Goal: Information Seeking & Learning: Stay updated

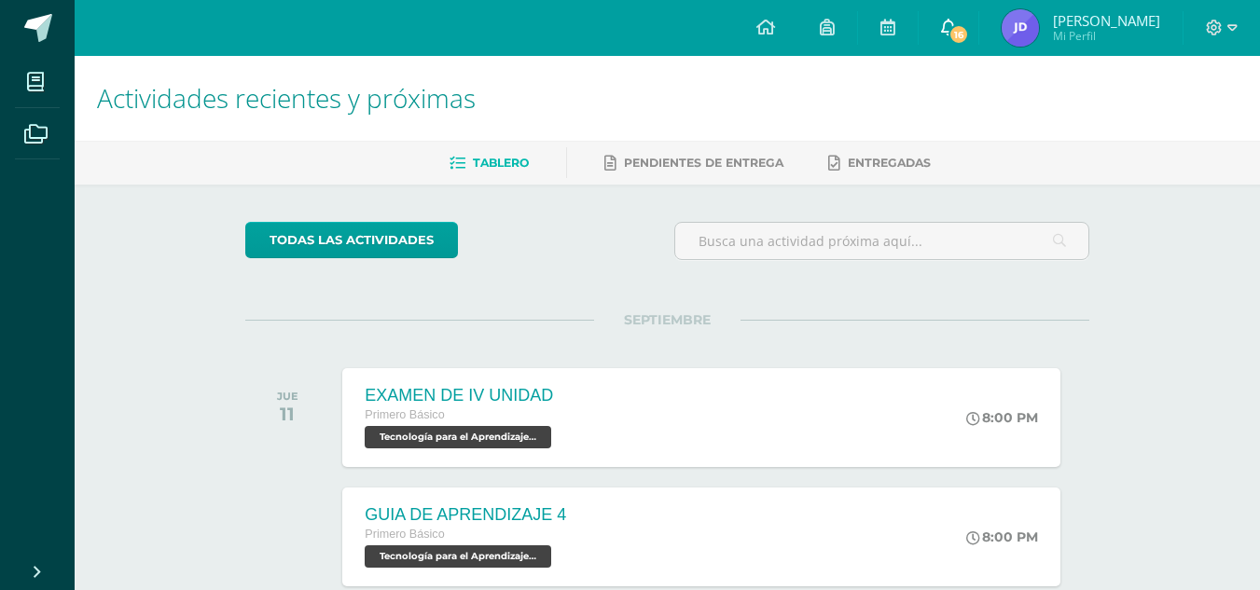
click at [969, 33] on span "16" at bounding box center [959, 34] width 21 height 21
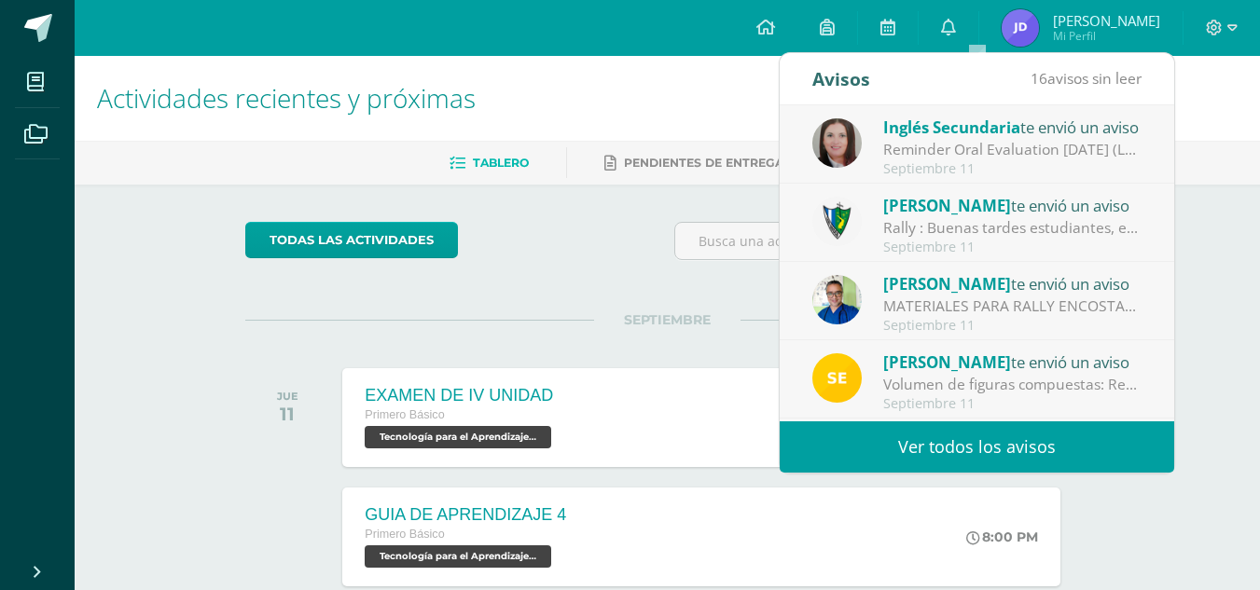
click at [946, 449] on link "Ver todos los avisos" at bounding box center [977, 447] width 395 height 51
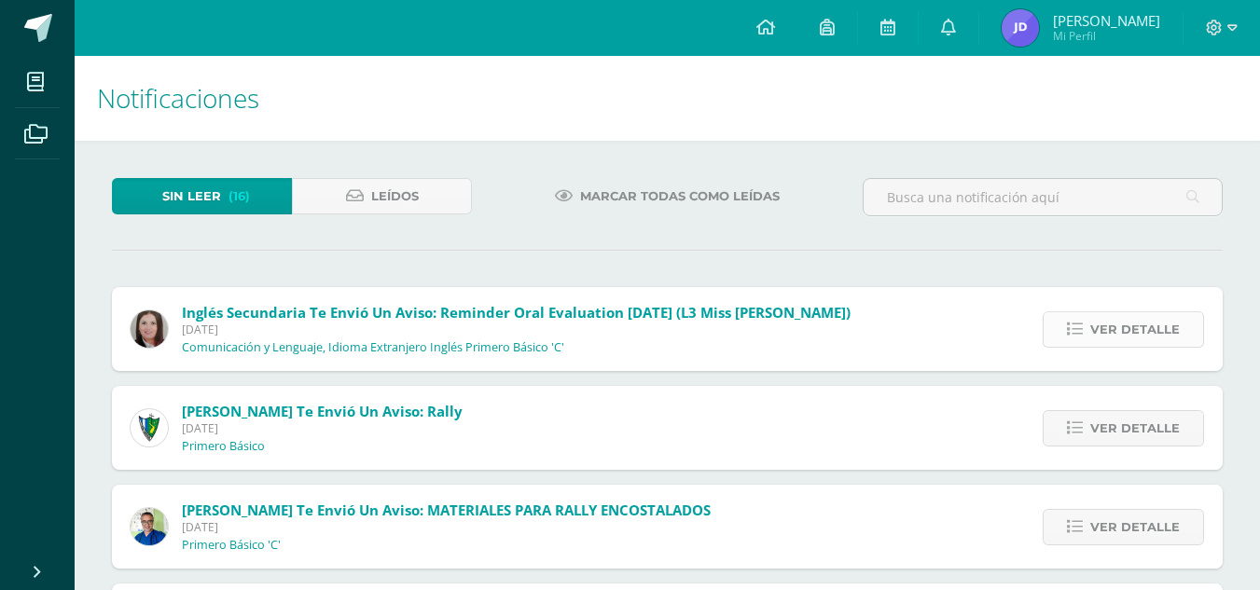
click at [1117, 336] on span "Ver detalle" at bounding box center [1135, 329] width 90 height 35
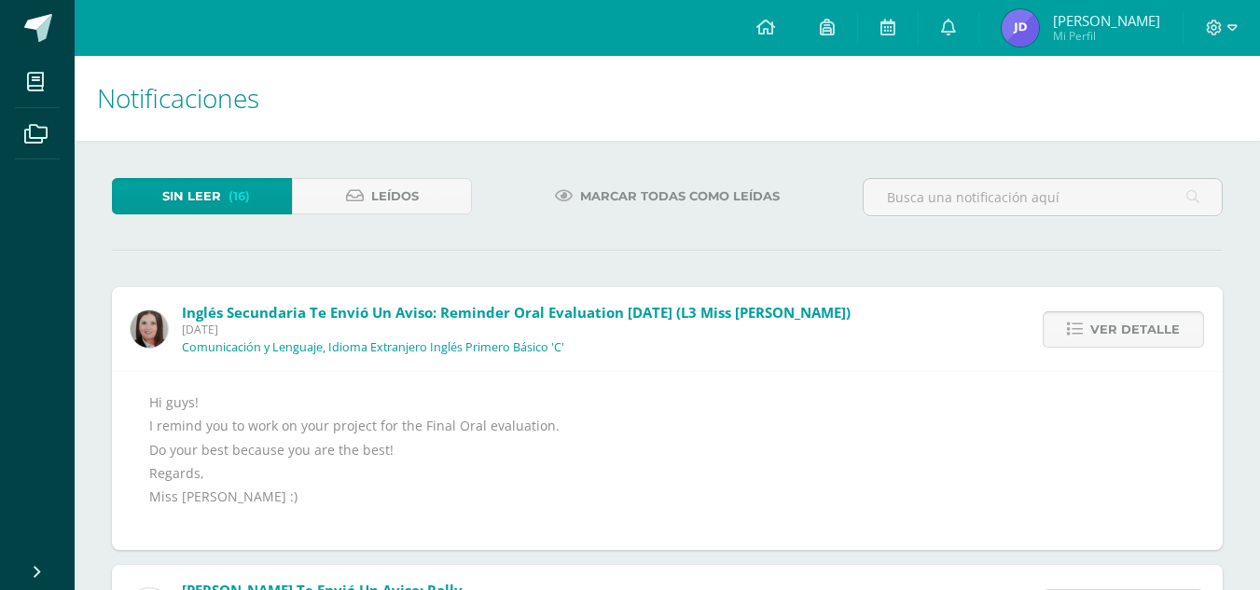
click at [1117, 336] on span "Ver detalle" at bounding box center [1135, 329] width 90 height 35
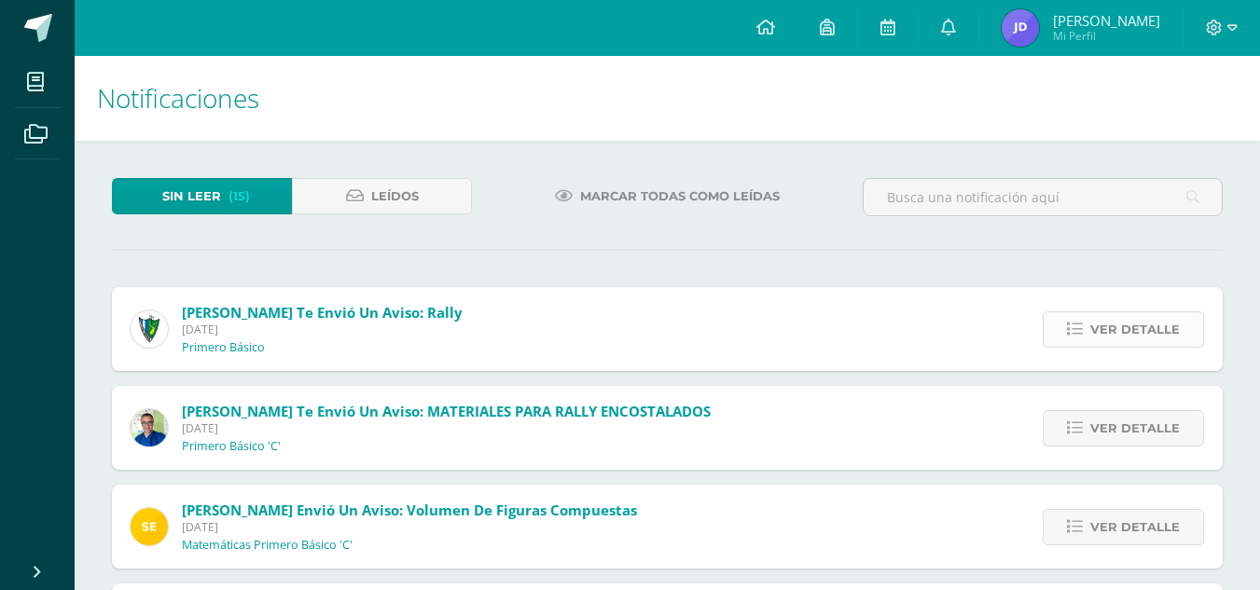
click at [1109, 336] on span "Ver detalle" at bounding box center [1135, 329] width 90 height 35
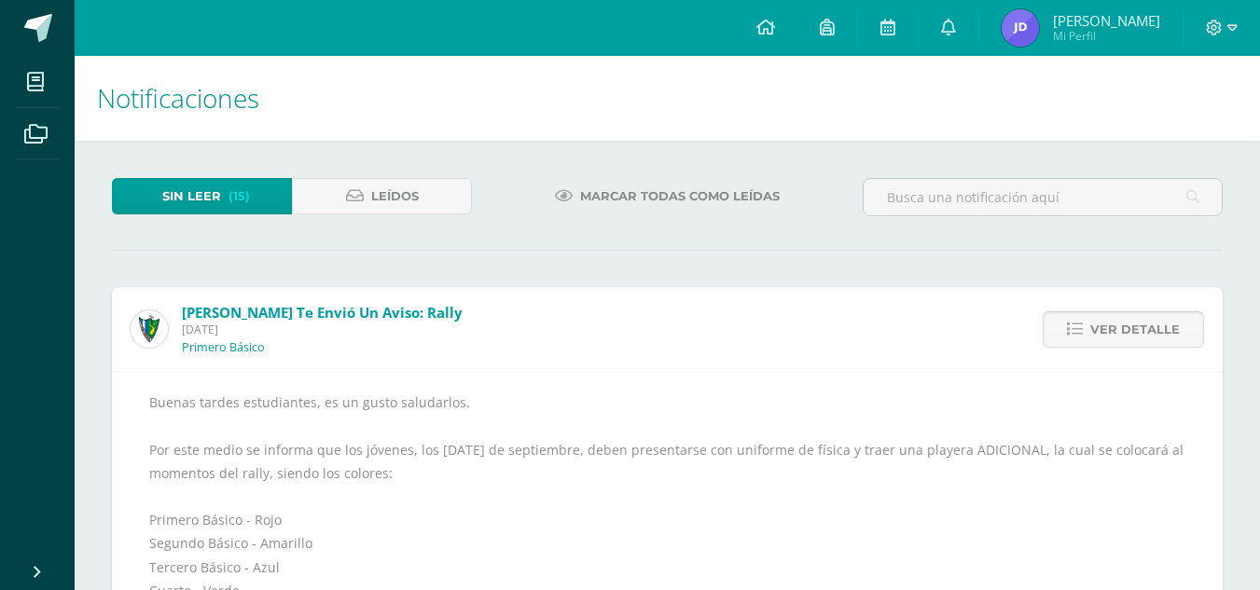
click at [1109, 336] on span "Ver detalle" at bounding box center [1135, 329] width 90 height 35
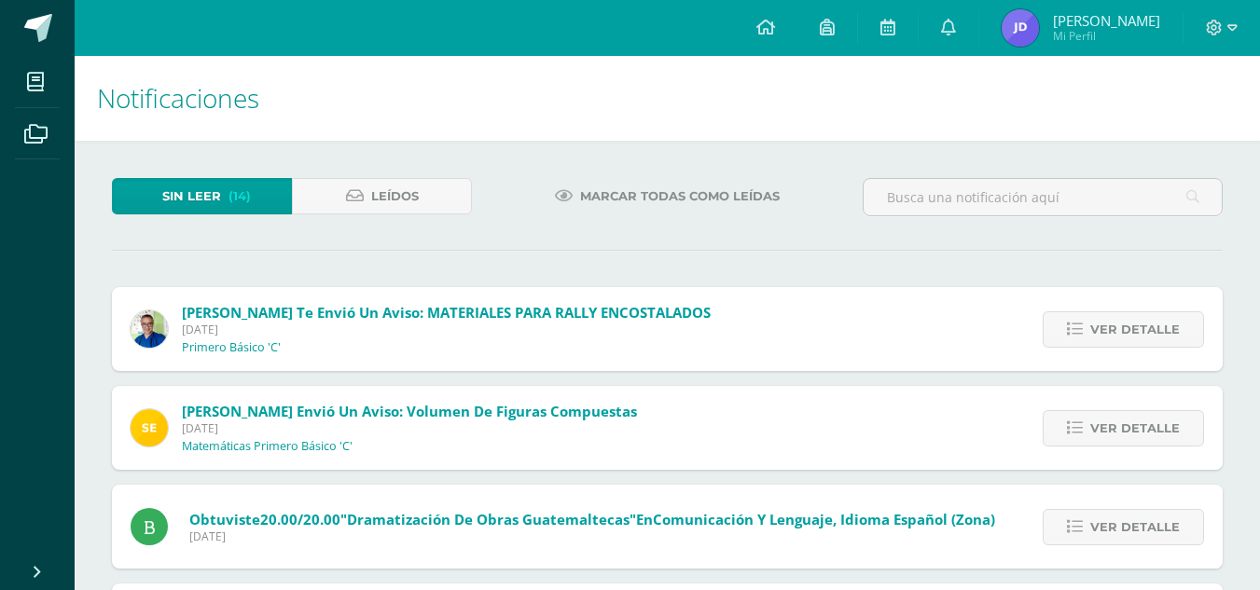
click at [1109, 336] on span "Ver detalle" at bounding box center [1135, 329] width 90 height 35
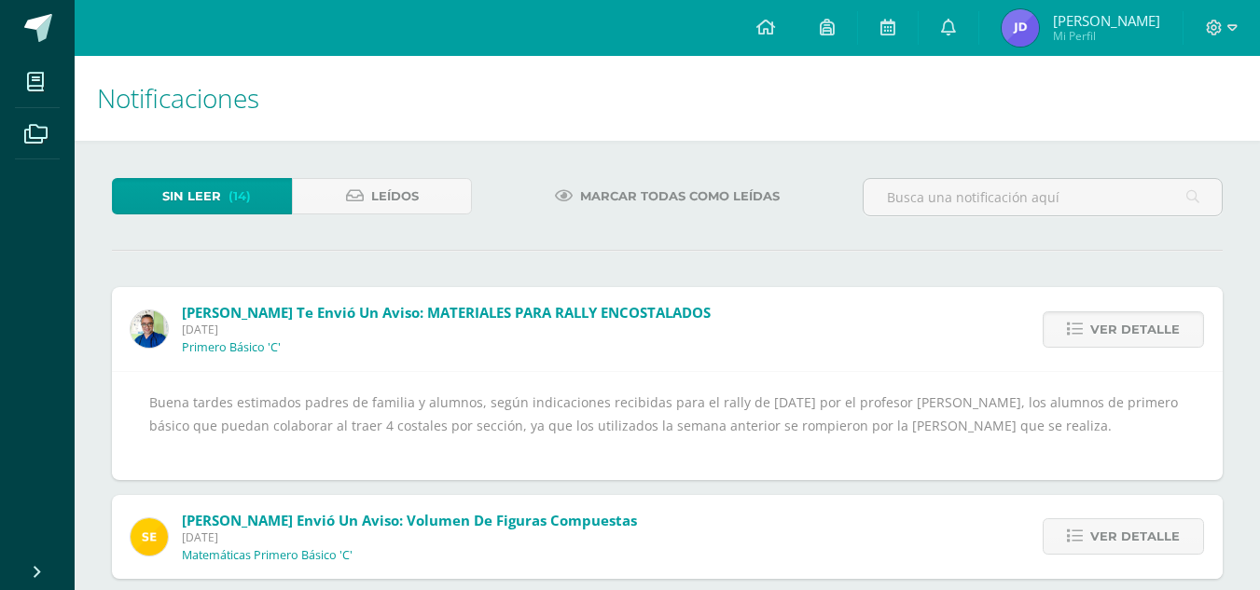
click at [1109, 336] on span "Ver detalle" at bounding box center [1135, 329] width 90 height 35
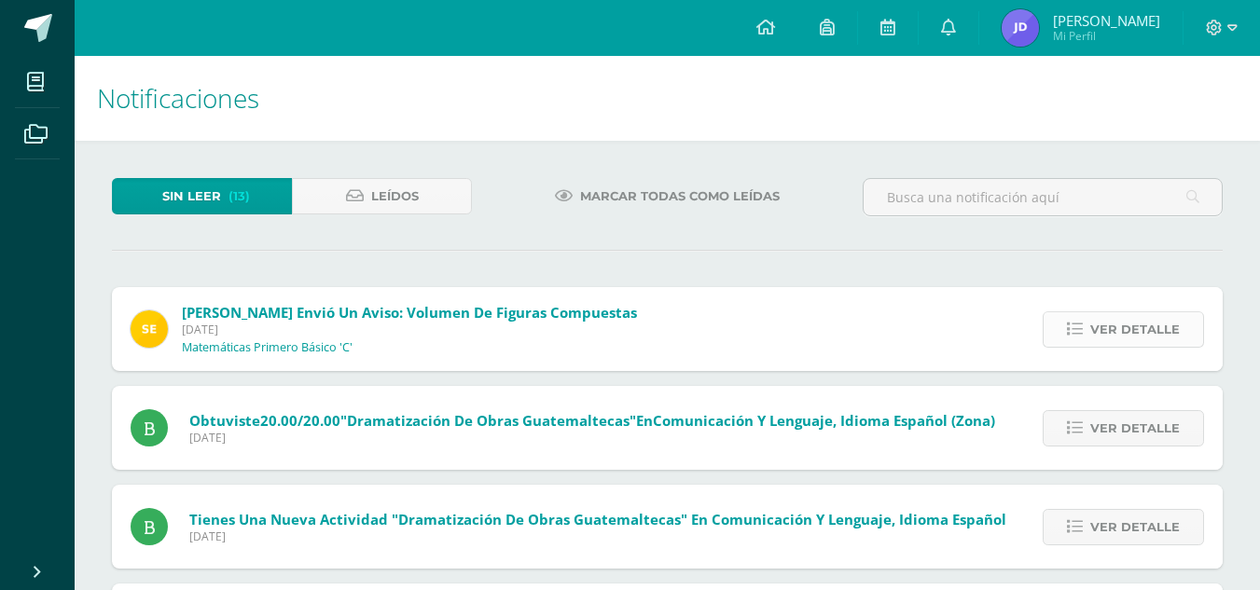
click at [1117, 339] on span "Ver detalle" at bounding box center [1135, 329] width 90 height 35
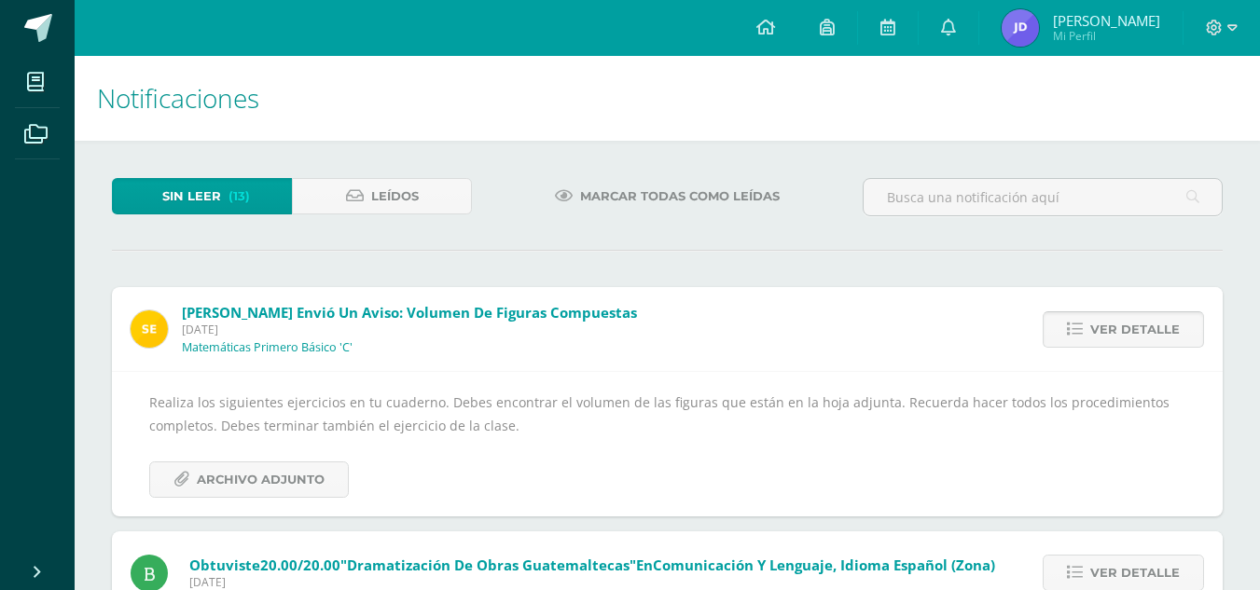
click at [1117, 339] on span "Ver detalle" at bounding box center [1135, 329] width 90 height 35
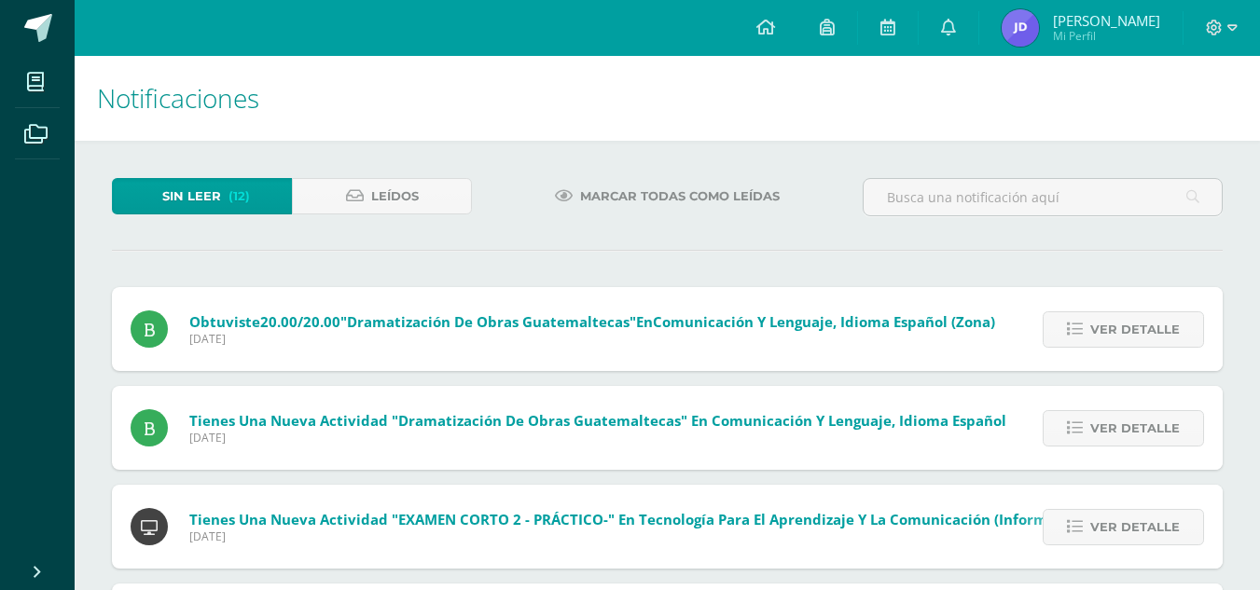
click at [1117, 339] on span "Ver detalle" at bounding box center [1135, 329] width 90 height 35
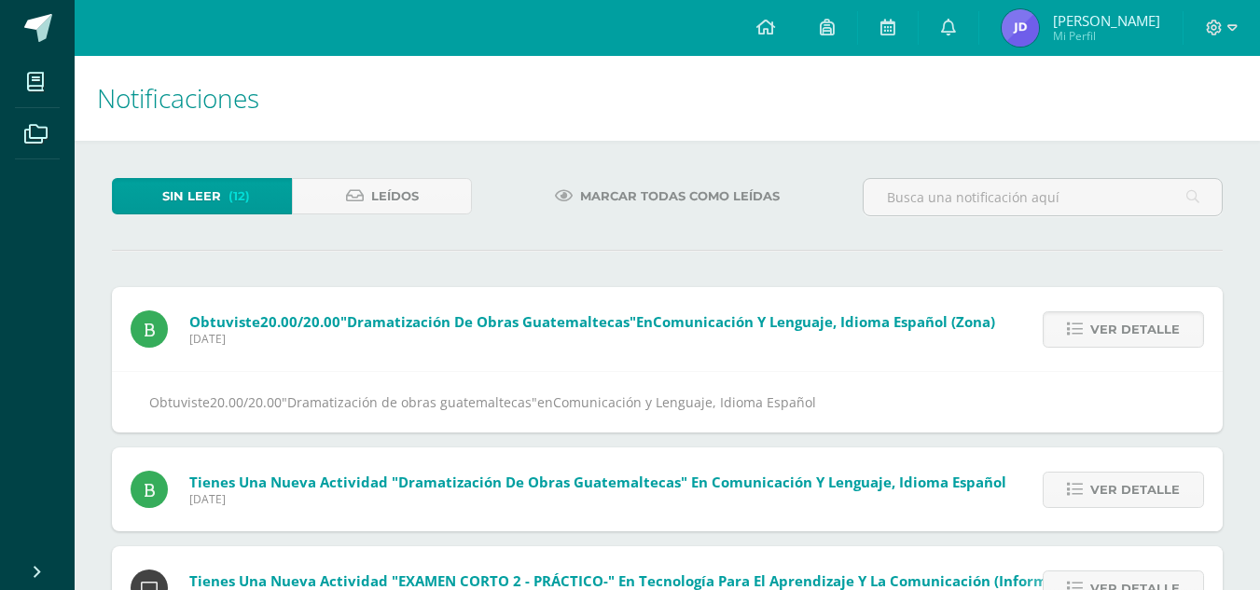
click at [1117, 339] on span "Ver detalle" at bounding box center [1135, 329] width 90 height 35
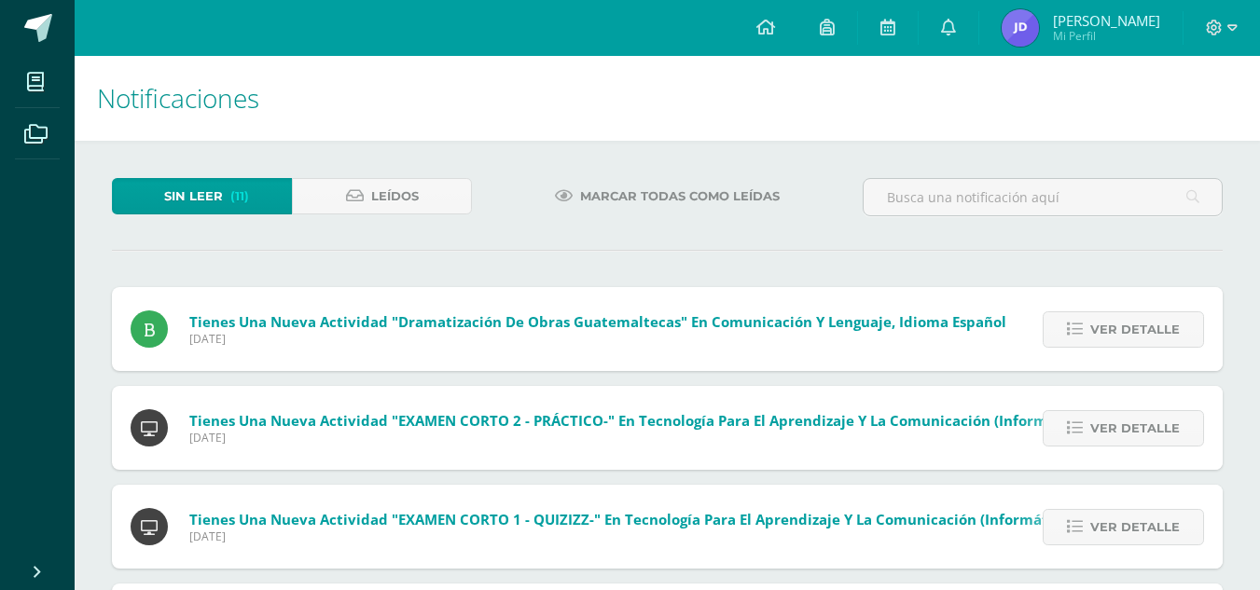
click at [1117, 339] on span "Ver detalle" at bounding box center [1135, 329] width 90 height 35
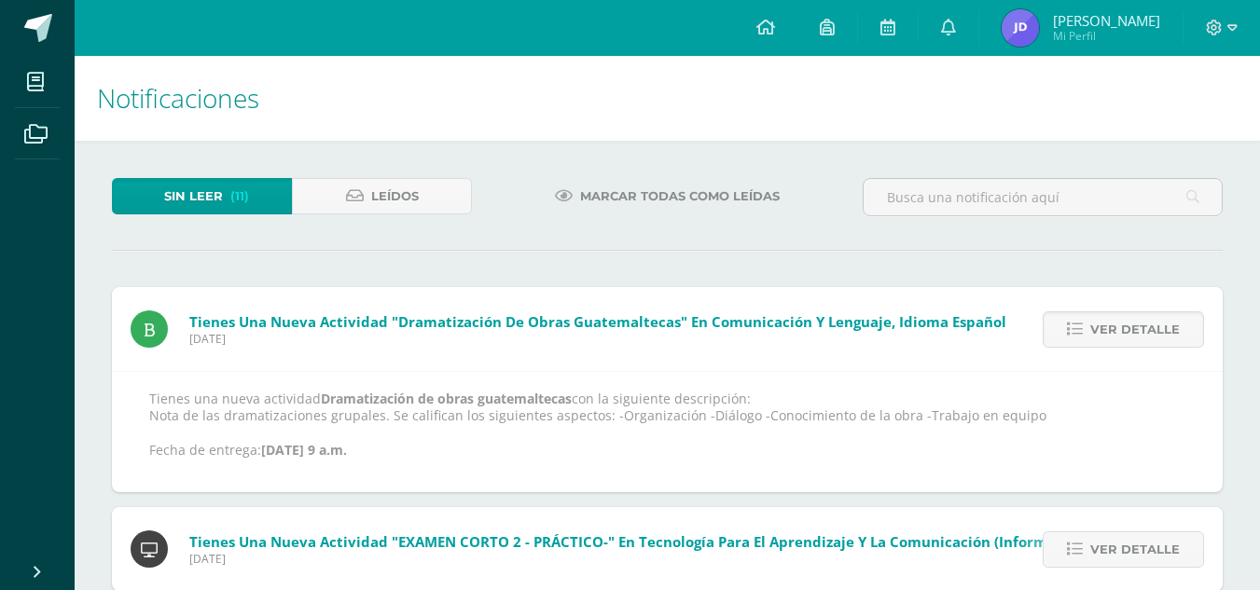
click at [1117, 339] on span "Ver detalle" at bounding box center [1135, 329] width 90 height 35
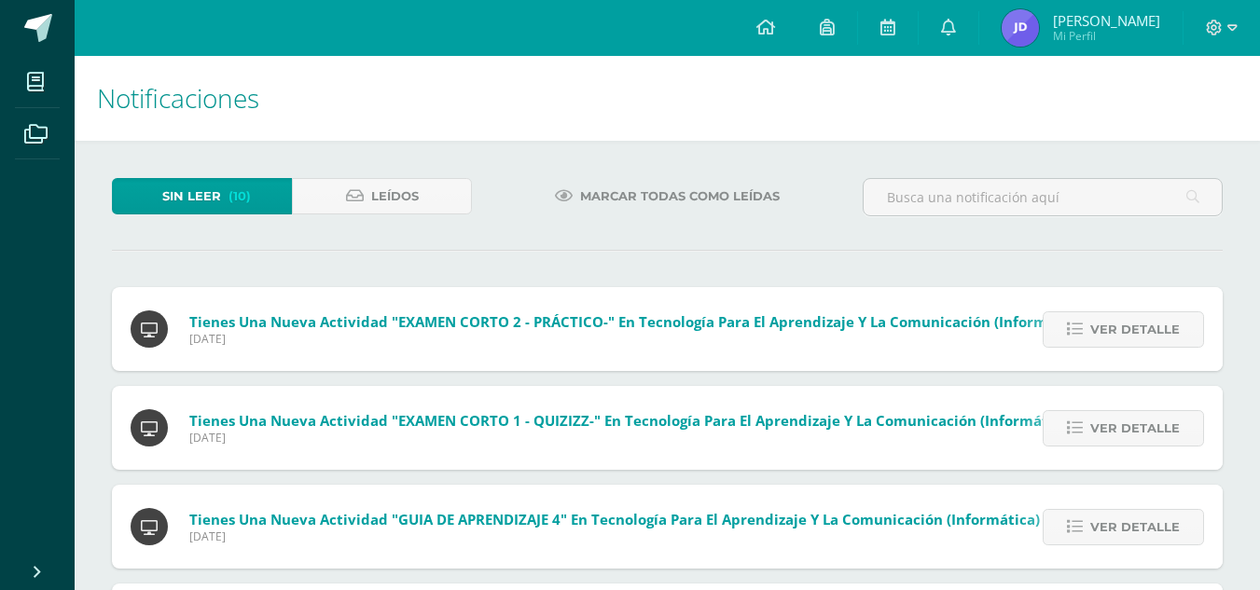
click at [1117, 339] on span "Ver detalle" at bounding box center [1135, 329] width 90 height 35
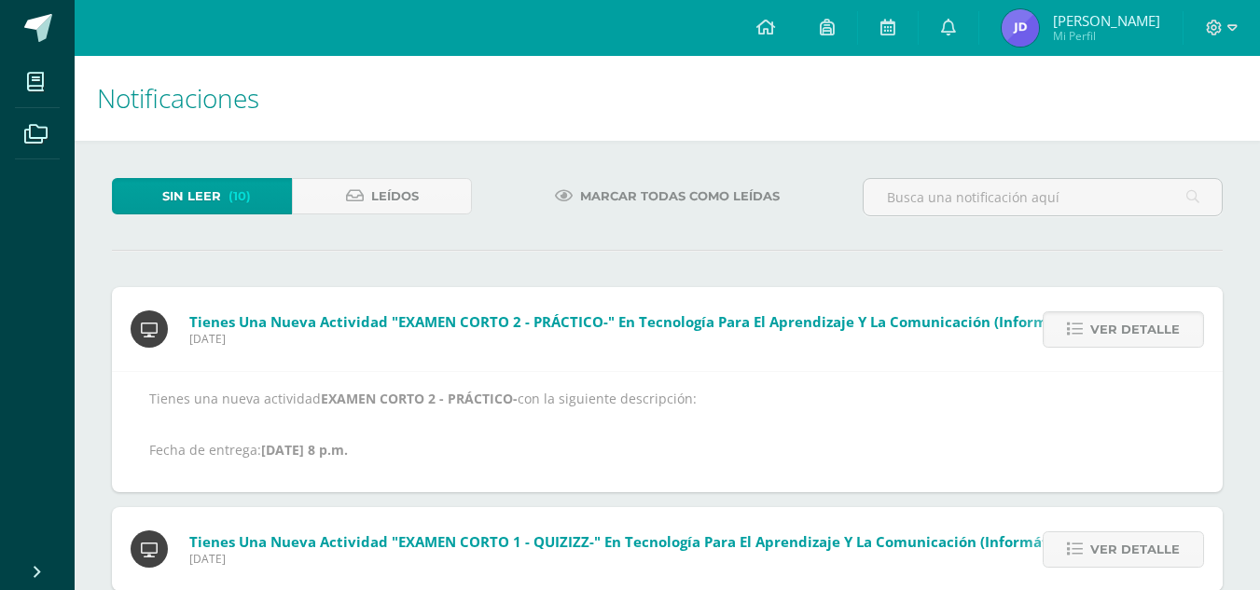
click at [1117, 339] on span "Ver detalle" at bounding box center [1135, 329] width 90 height 35
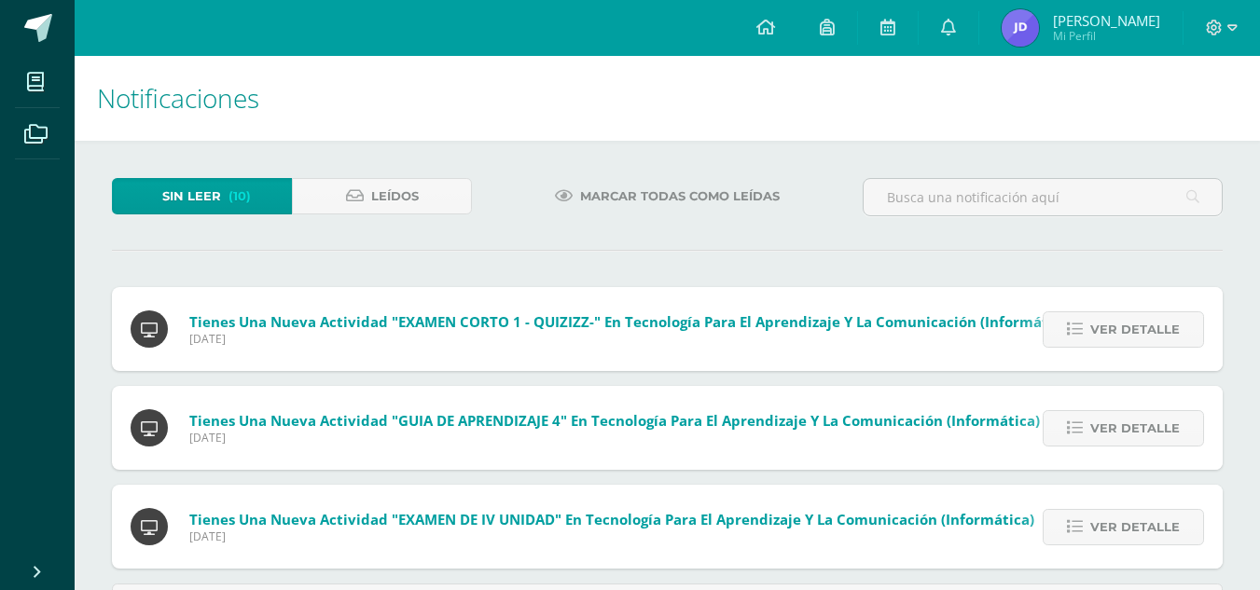
click at [1117, 339] on span "Ver detalle" at bounding box center [1135, 329] width 90 height 35
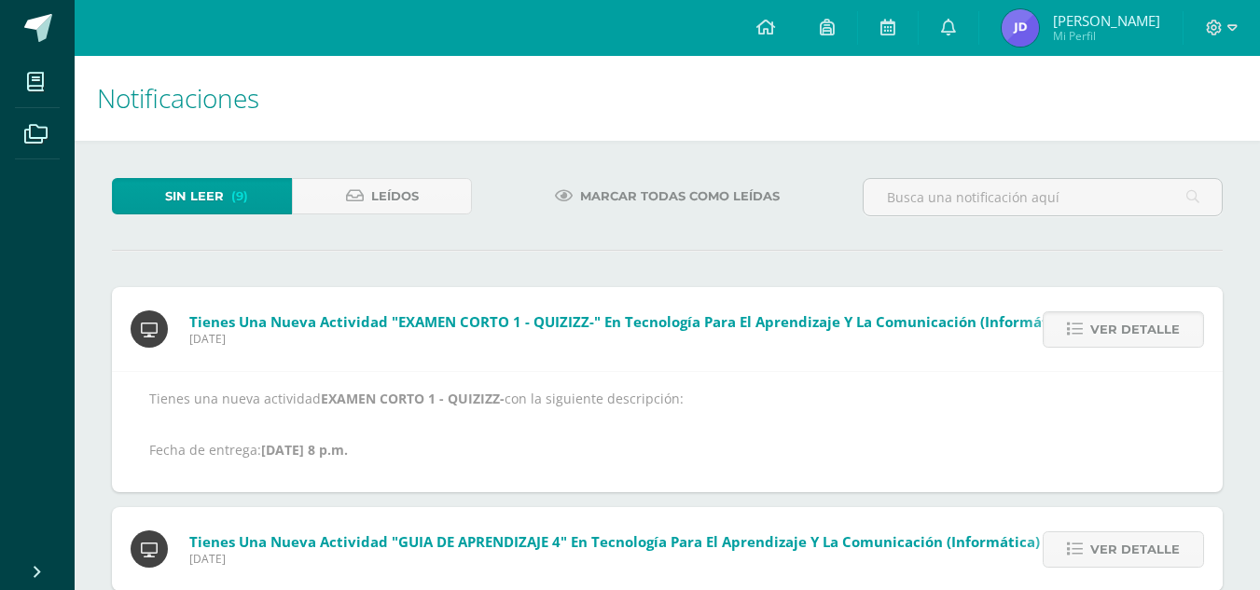
click at [1117, 339] on span "Ver detalle" at bounding box center [1135, 329] width 90 height 35
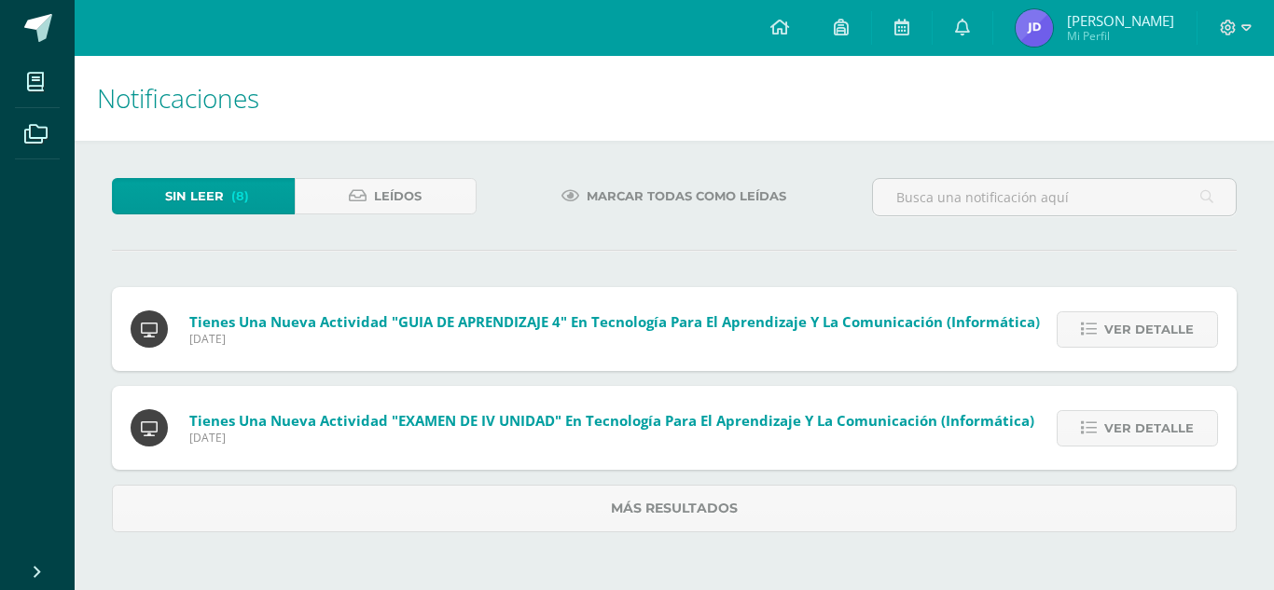
click at [1117, 339] on span "Ver detalle" at bounding box center [1149, 329] width 90 height 35
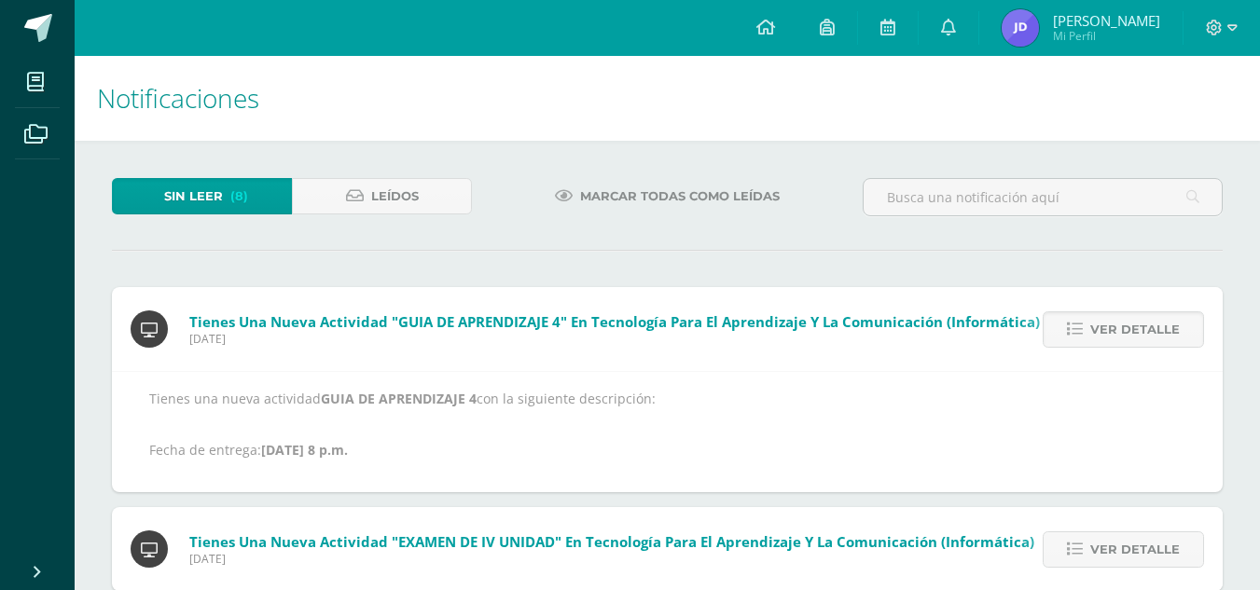
click at [1117, 339] on span "Ver detalle" at bounding box center [1135, 329] width 90 height 35
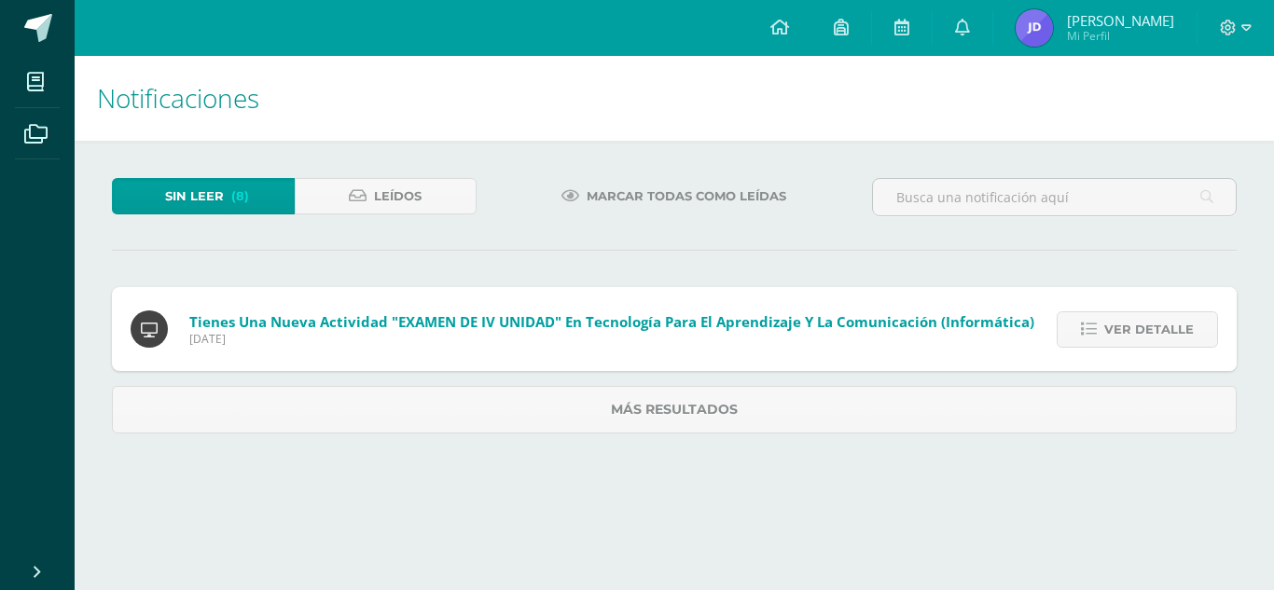
click at [1117, 339] on span "Ver detalle" at bounding box center [1149, 329] width 90 height 35
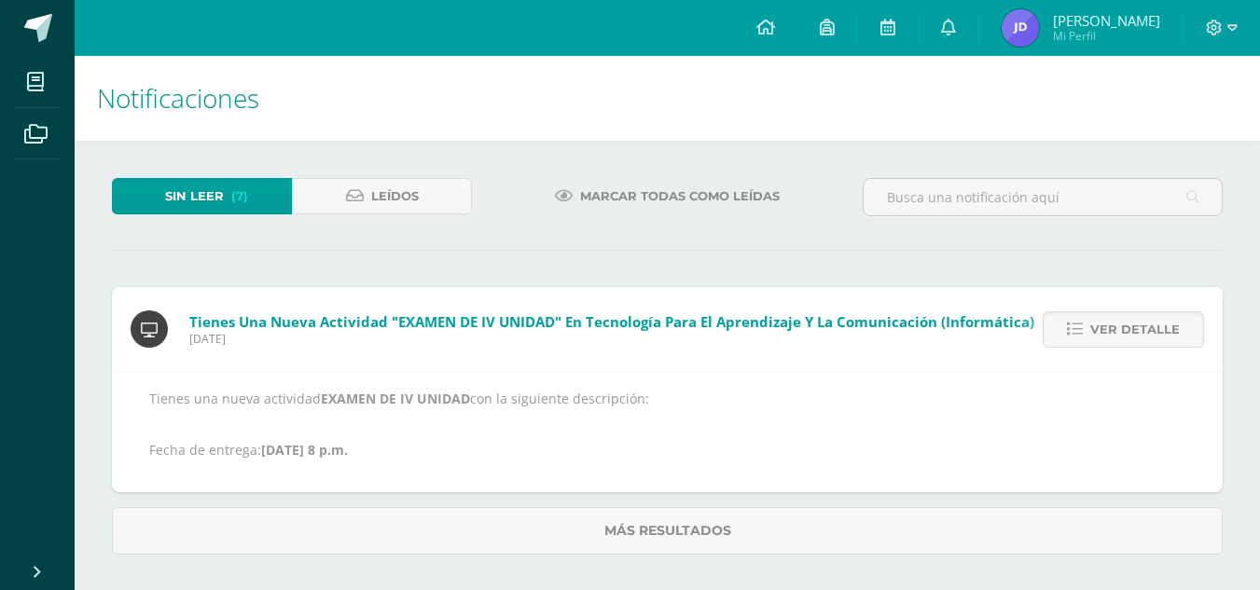
click at [1117, 339] on span "Ver detalle" at bounding box center [1135, 329] width 90 height 35
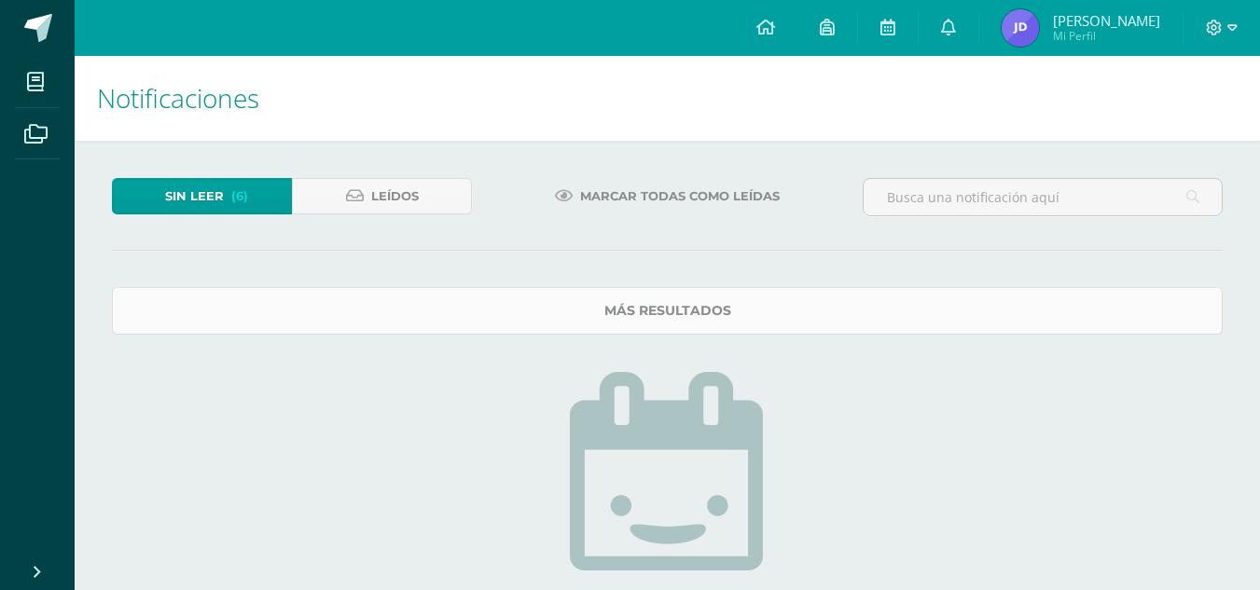
click at [966, 320] on link "Más resultados" at bounding box center [667, 311] width 1111 height 48
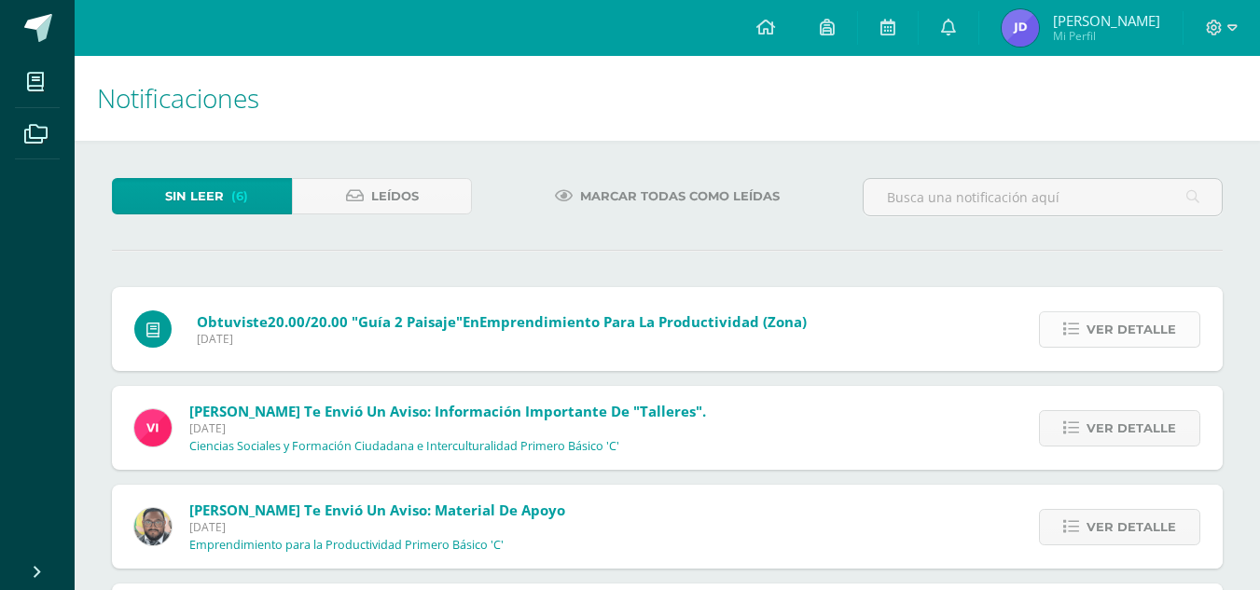
click at [1112, 325] on span "Ver detalle" at bounding box center [1132, 329] width 90 height 35
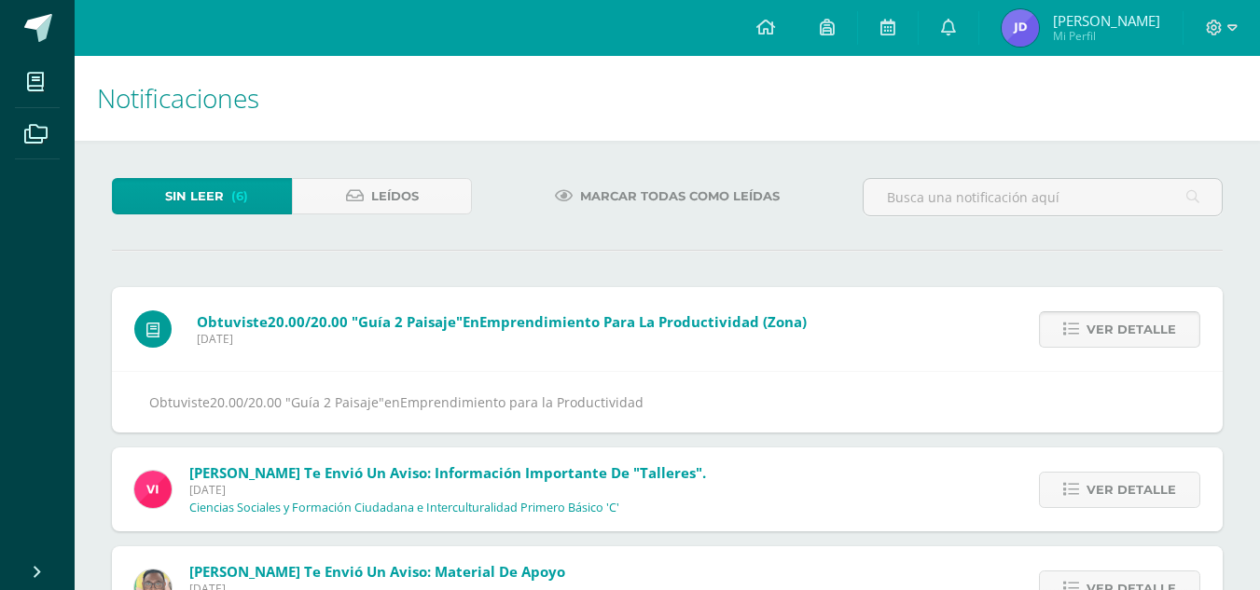
click at [1112, 325] on span "Ver detalle" at bounding box center [1132, 329] width 90 height 35
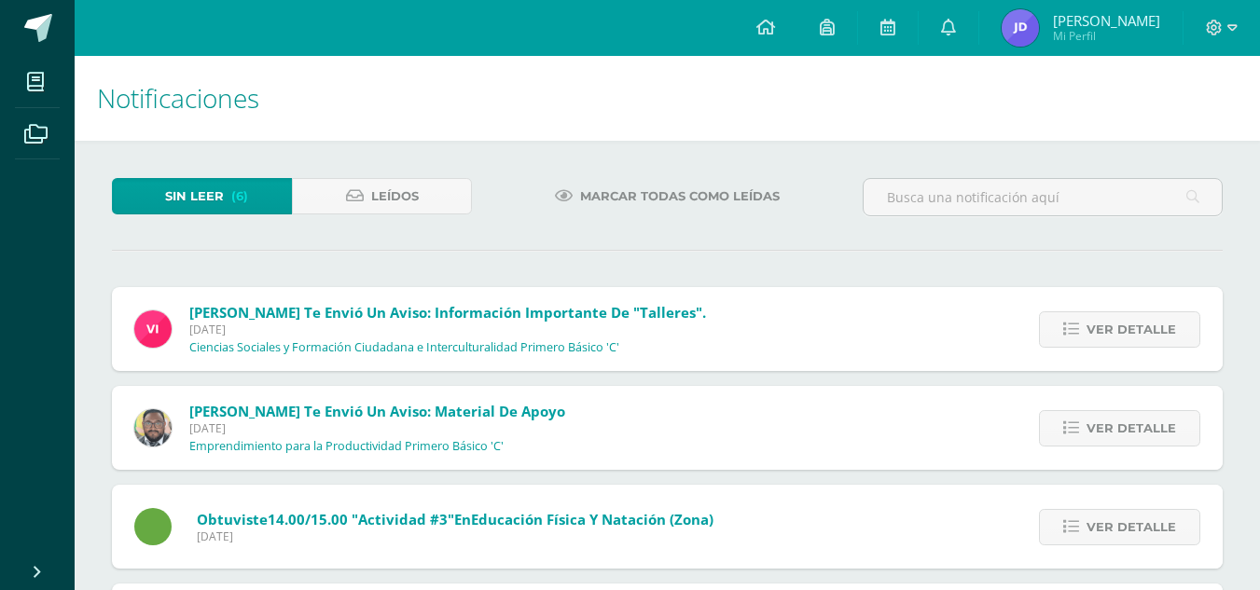
click at [1112, 325] on span "Ver detalle" at bounding box center [1132, 329] width 90 height 35
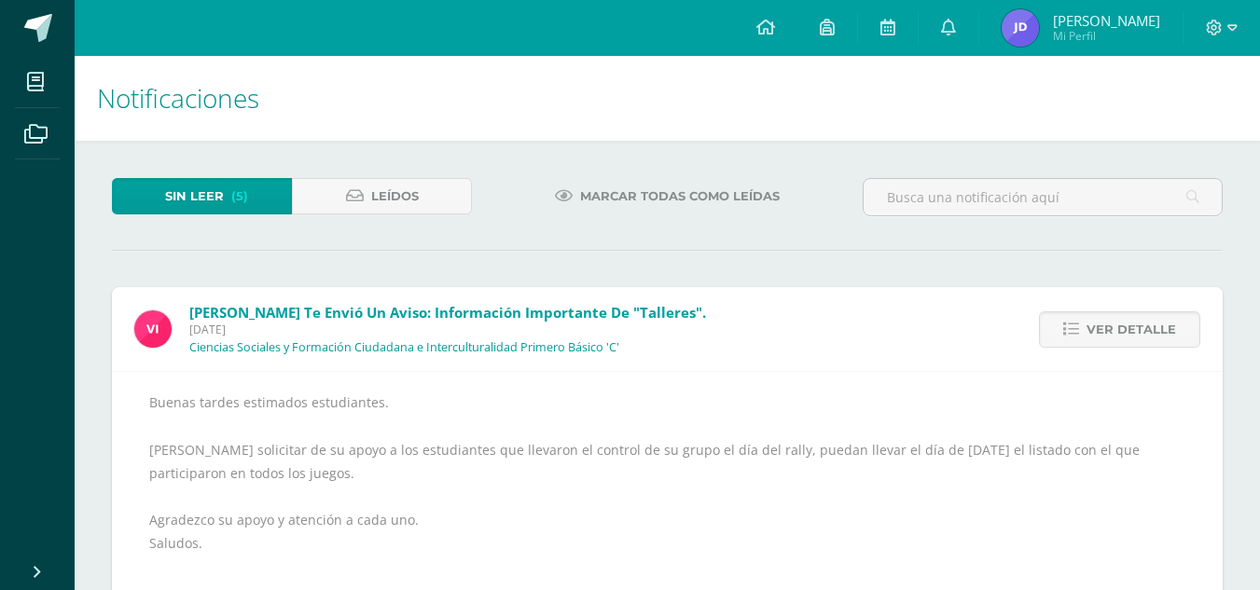
click at [1112, 325] on span "Ver detalle" at bounding box center [1132, 329] width 90 height 35
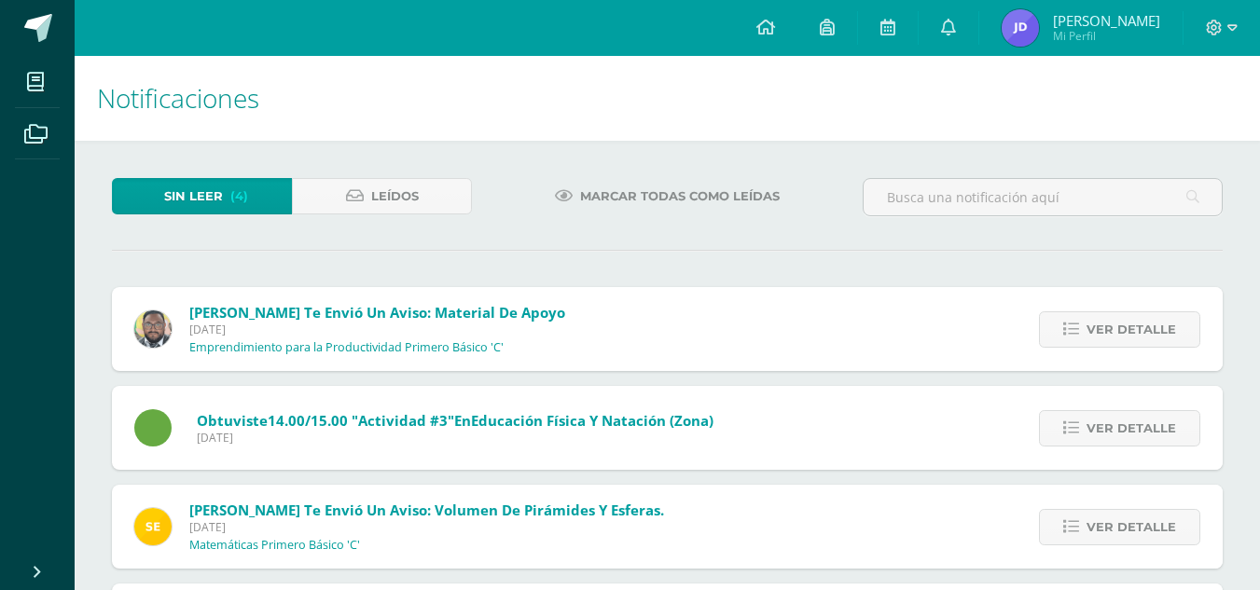
click at [1112, 325] on span "Ver detalle" at bounding box center [1132, 329] width 90 height 35
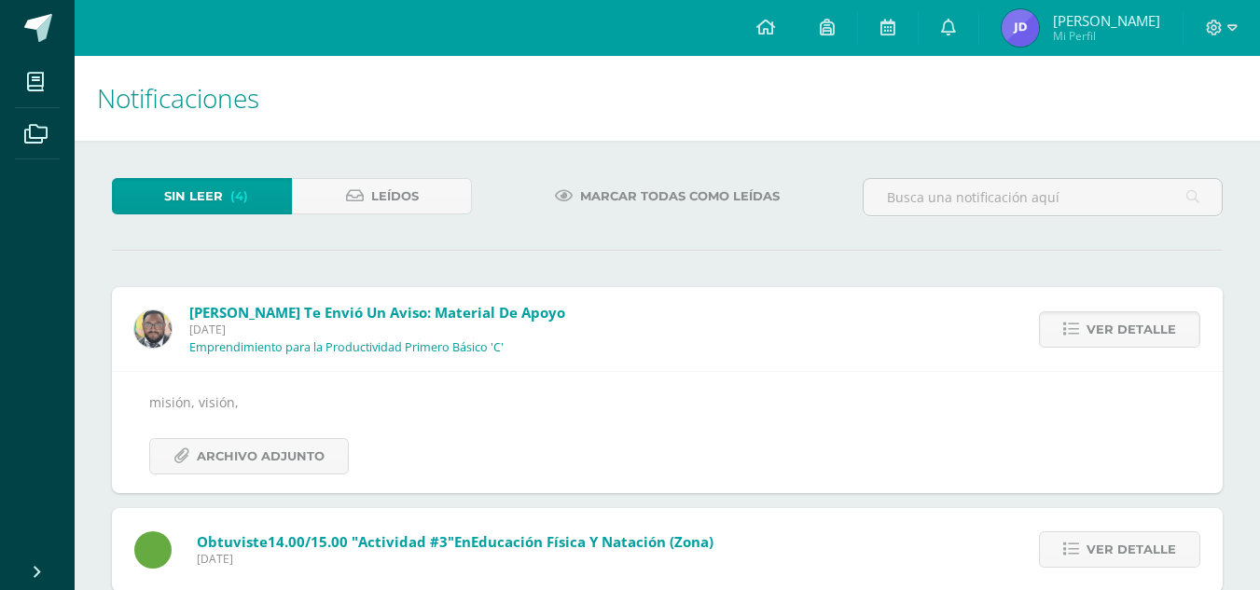
click at [1112, 325] on span "Ver detalle" at bounding box center [1132, 329] width 90 height 35
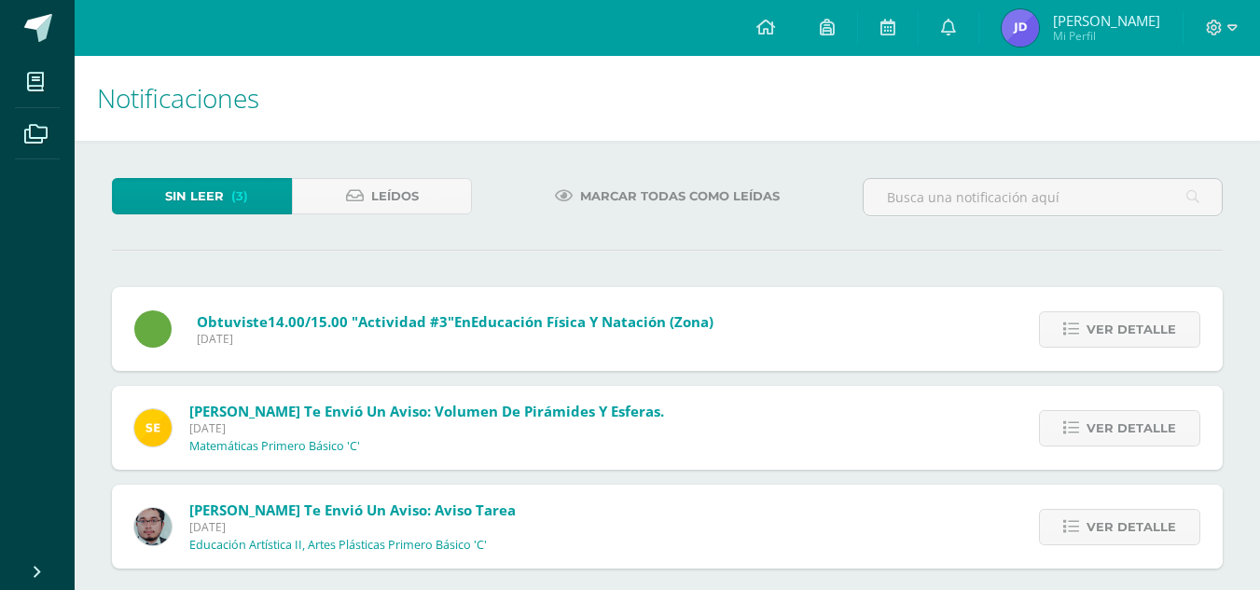
click at [1112, 325] on span "Ver detalle" at bounding box center [1132, 329] width 90 height 35
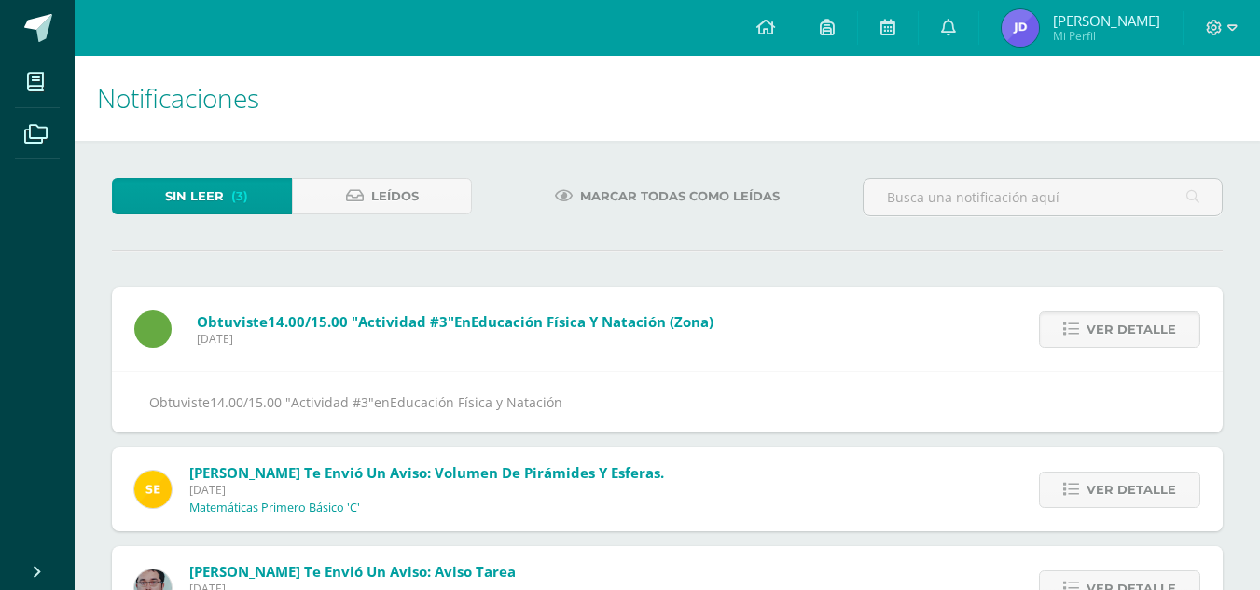
click at [1112, 325] on span "Ver detalle" at bounding box center [1132, 329] width 90 height 35
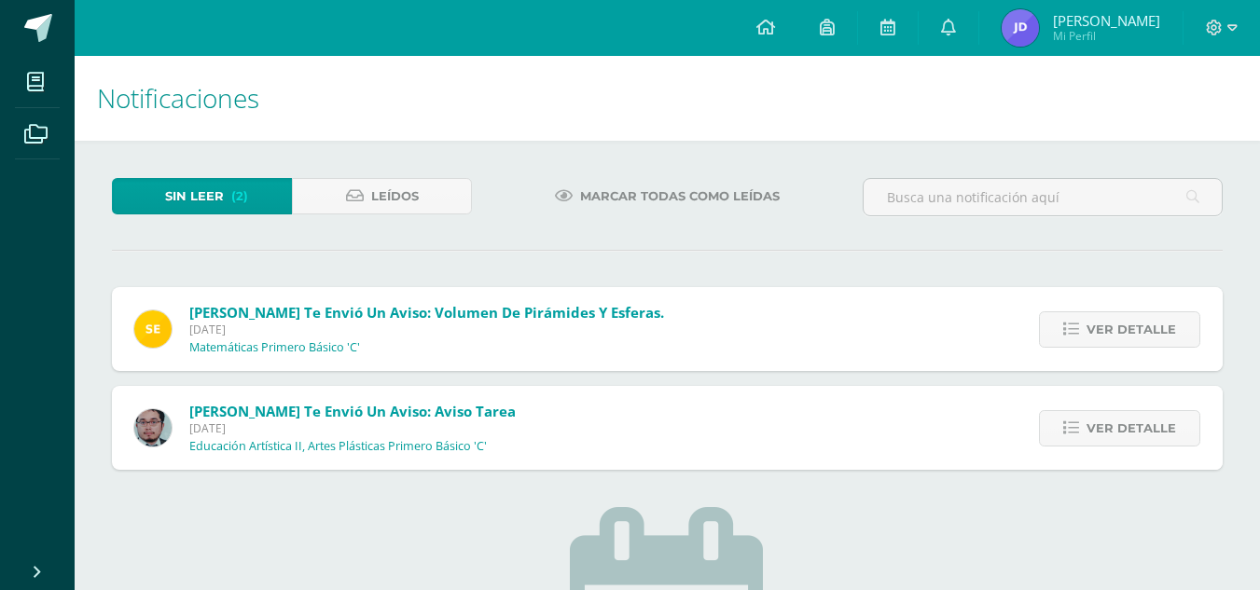
click at [1112, 325] on span "Ver detalle" at bounding box center [1132, 329] width 90 height 35
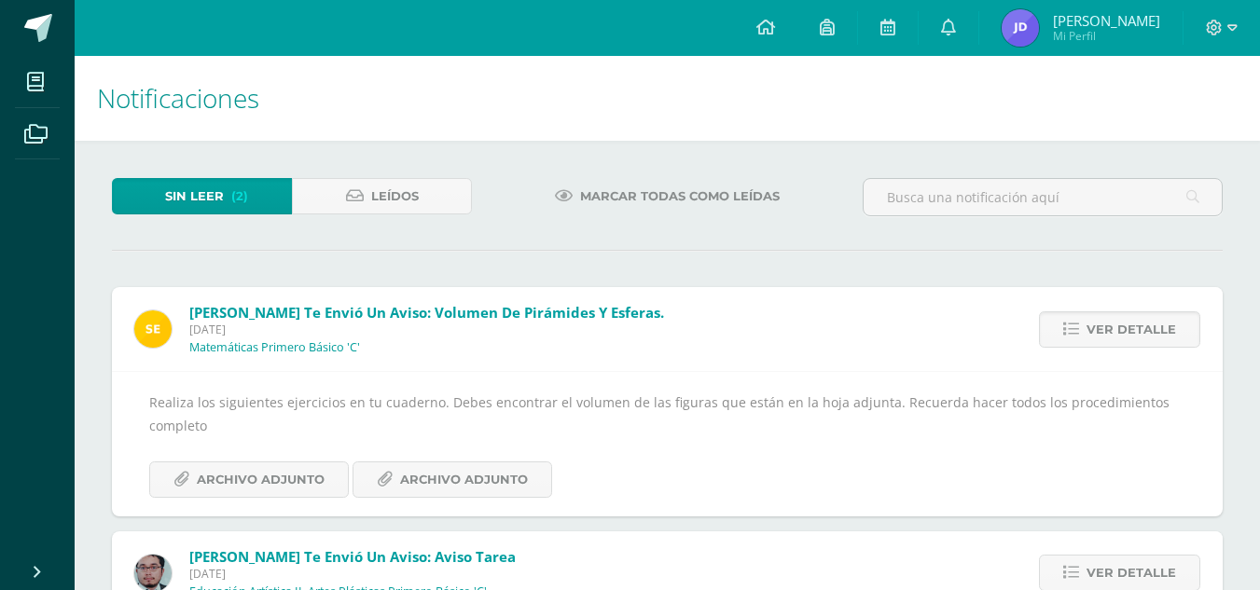
click at [1112, 325] on span "Ver detalle" at bounding box center [1132, 329] width 90 height 35
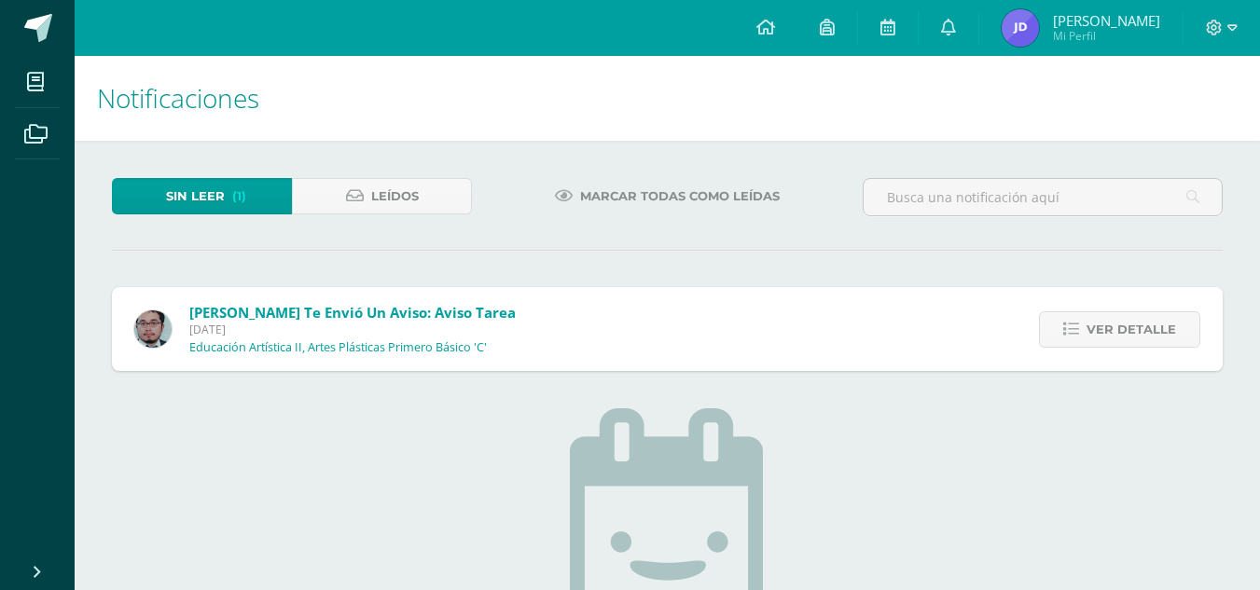
click at [1112, 325] on span "Ver detalle" at bounding box center [1132, 329] width 90 height 35
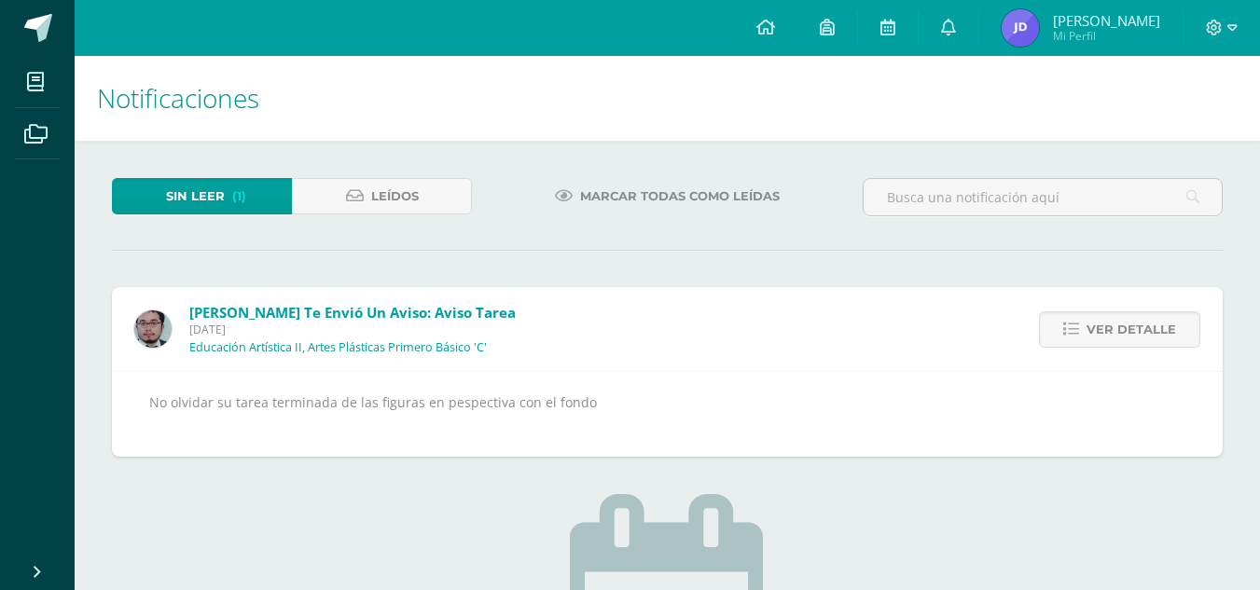
click at [1112, 325] on span "Ver detalle" at bounding box center [1132, 329] width 90 height 35
